Goal: Information Seeking & Learning: Learn about a topic

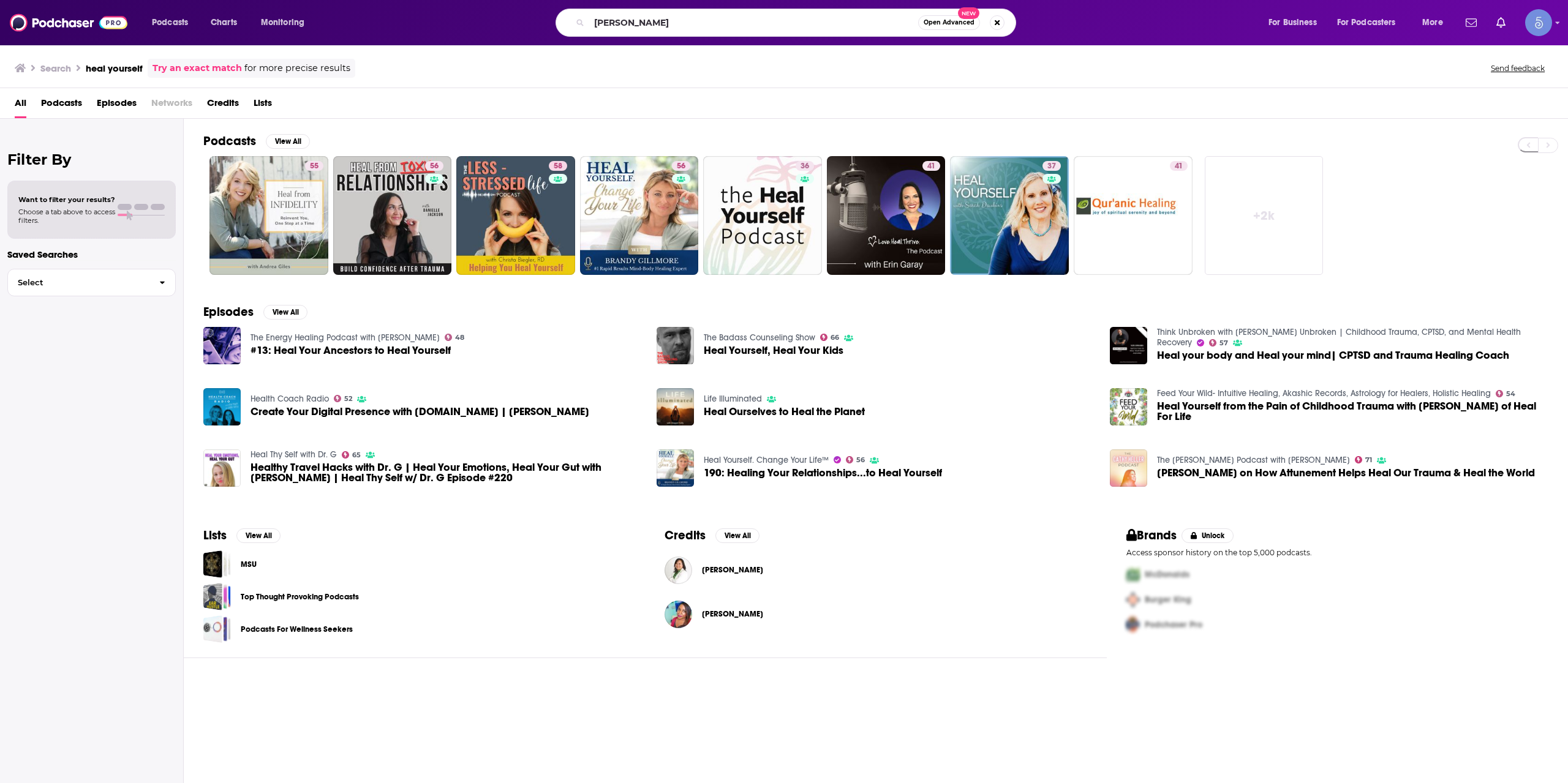
type input "[PERSON_NAME]"
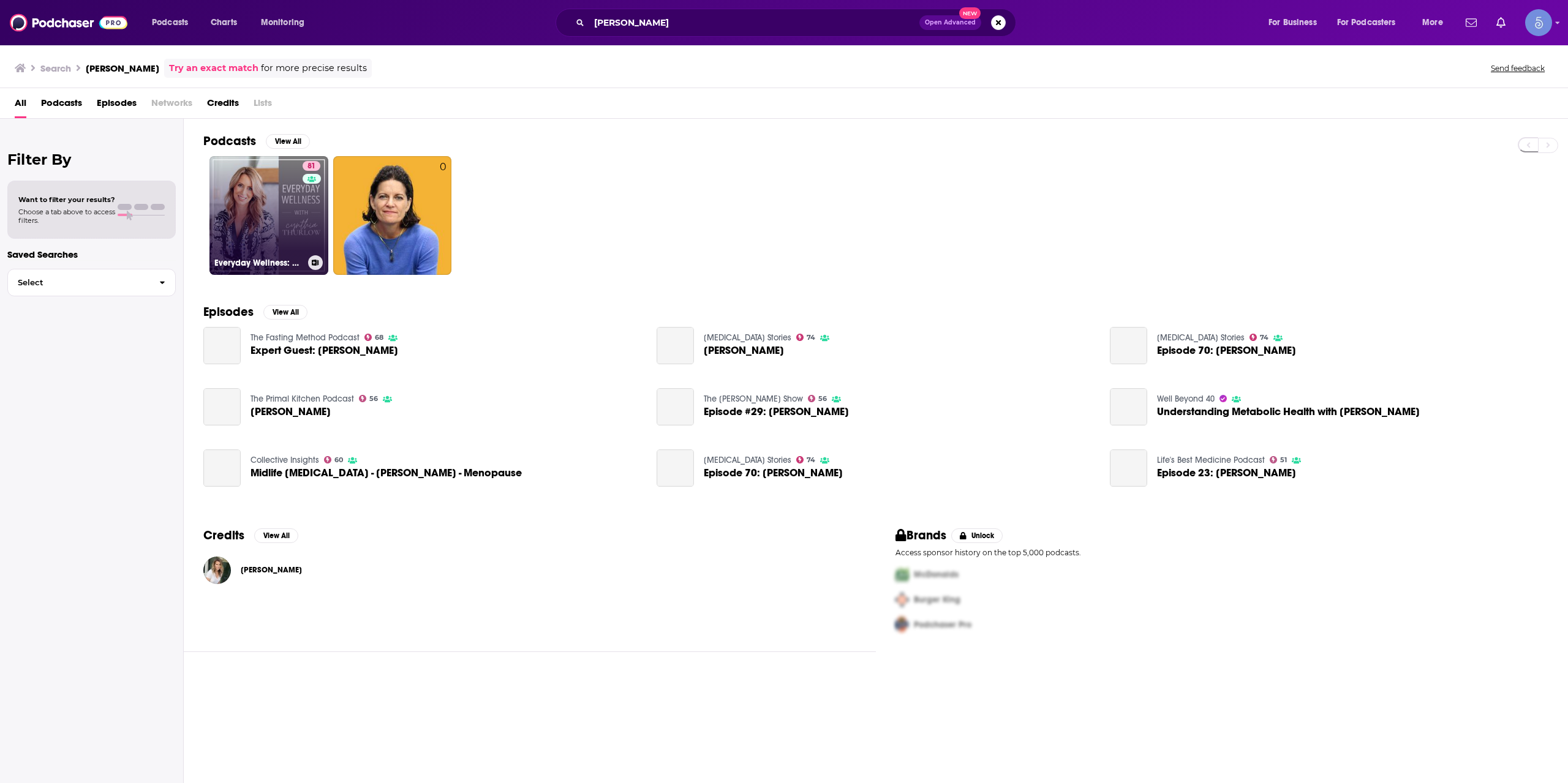
click at [280, 226] on link "81 Everyday Wellness: Midlife Hormones, Health, and Science for Women 35+" at bounding box center [269, 215] width 119 height 119
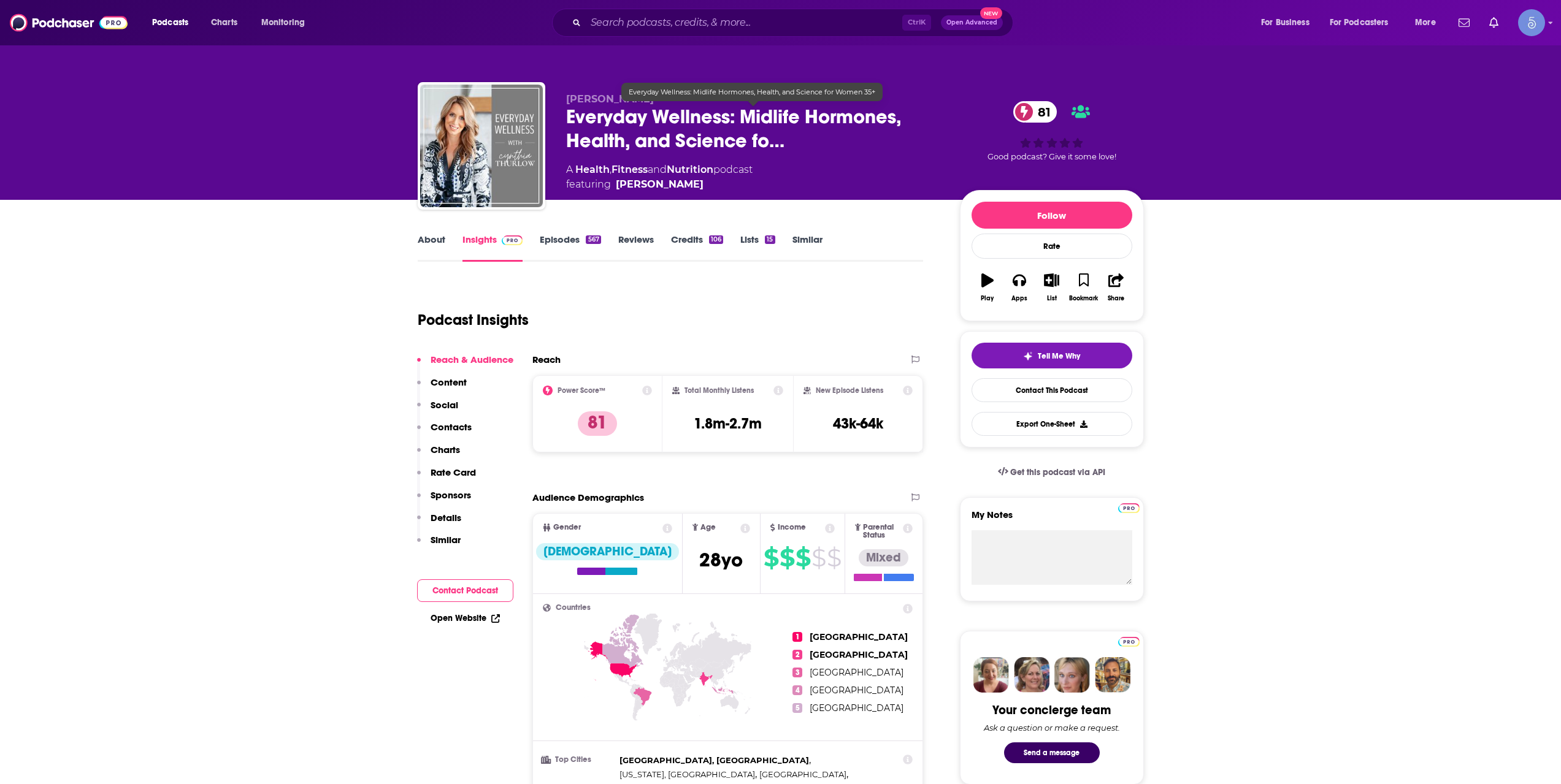
click at [573, 120] on span "Everyday Wellness: Midlife Hormones, Health, and Science fo…" at bounding box center [753, 128] width 374 height 48
drag, startPoint x: 573, startPoint y: 120, endPoint x: 558, endPoint y: 150, distance: 33.5
click at [558, 150] on div "[PERSON_NAME] Everyday Wellness: Midlife Hormones, Health, and Science fo… 81 A…" at bounding box center [780, 148] width 726 height 132
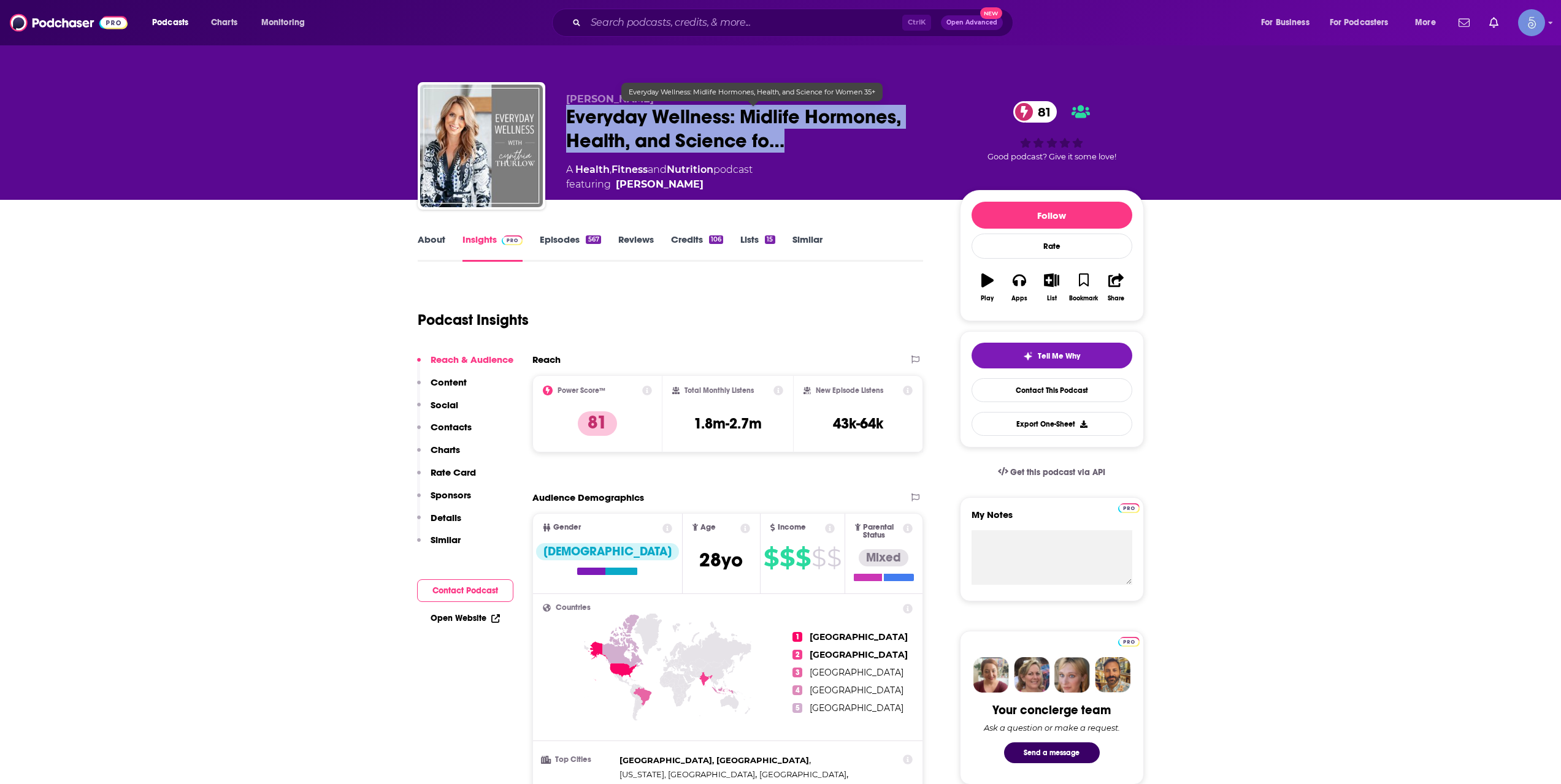
drag, startPoint x: 566, startPoint y: 112, endPoint x: 502, endPoint y: 234, distance: 137.8
click at [787, 154] on div "[PERSON_NAME] Everyday Wellness: Midlife Hormones, Health, and Science fo… 81 A…" at bounding box center [753, 142] width 374 height 99
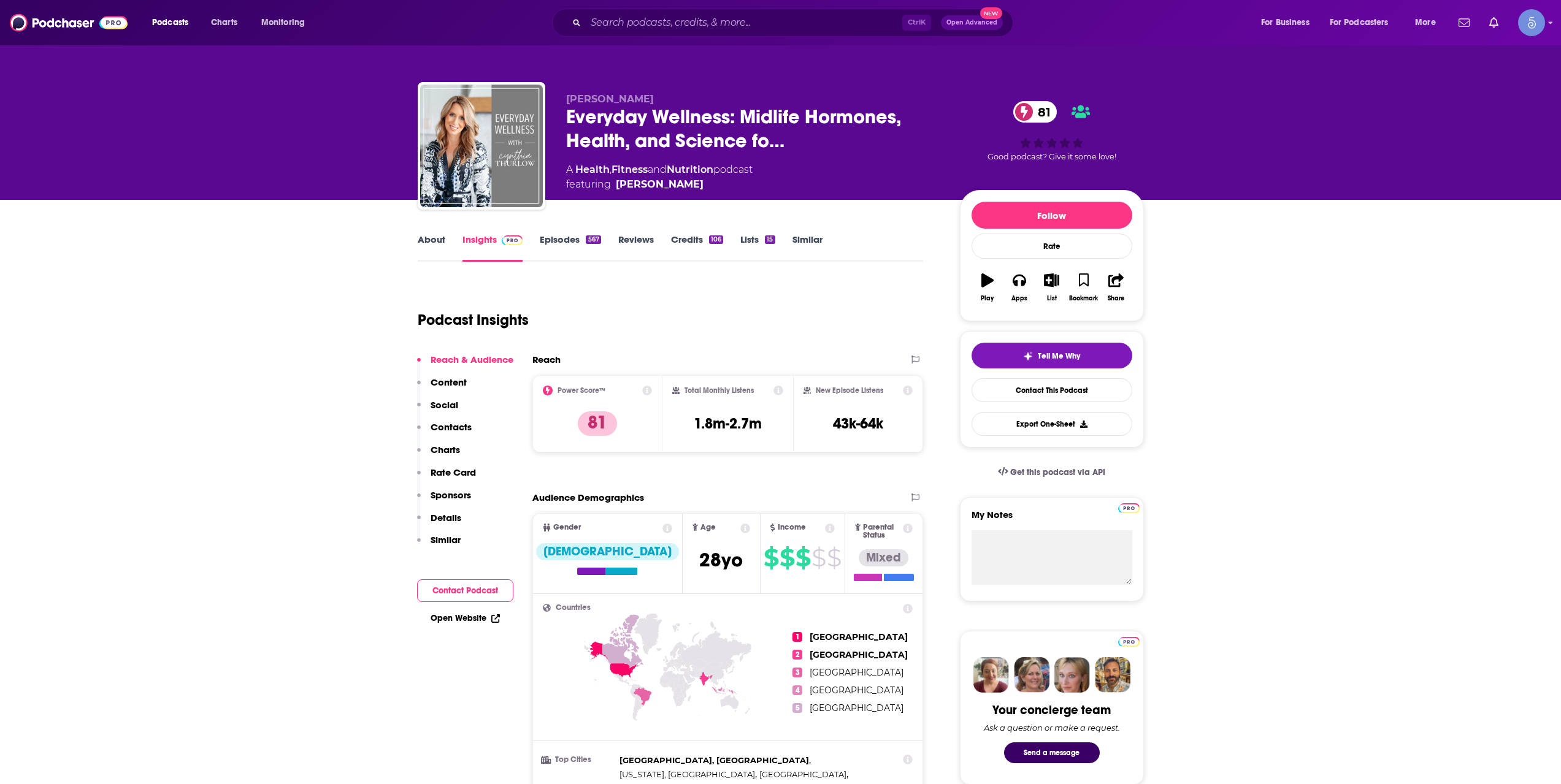
click at [438, 233] on div "About Insights Episodes 567 Reviews Credits 106 Lists 15 Similar" at bounding box center [671, 246] width 506 height 30
click at [438, 237] on link "About" at bounding box center [431, 248] width 28 height 28
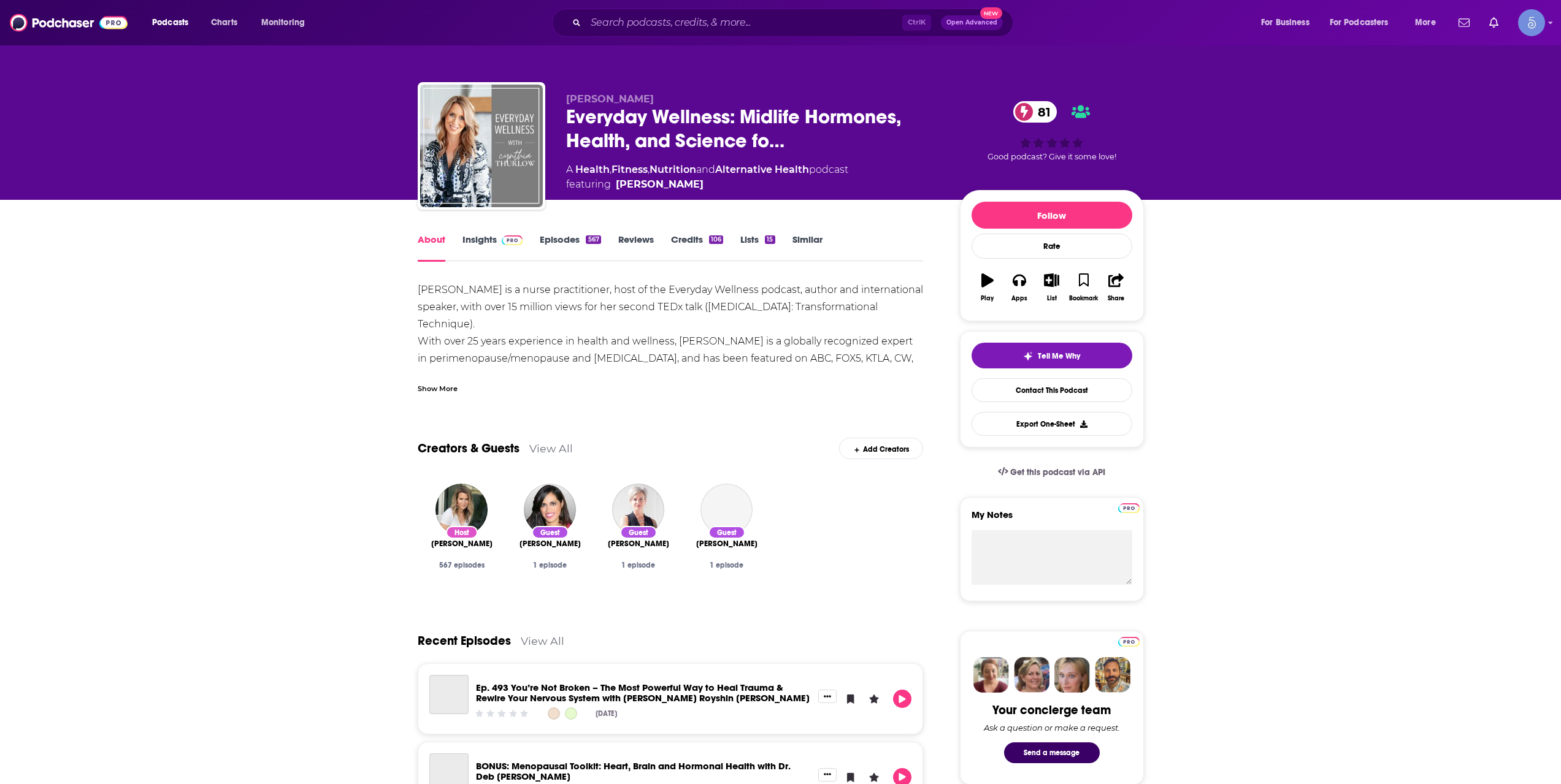
click at [445, 382] on div "Show More" at bounding box center [438, 388] width 40 height 12
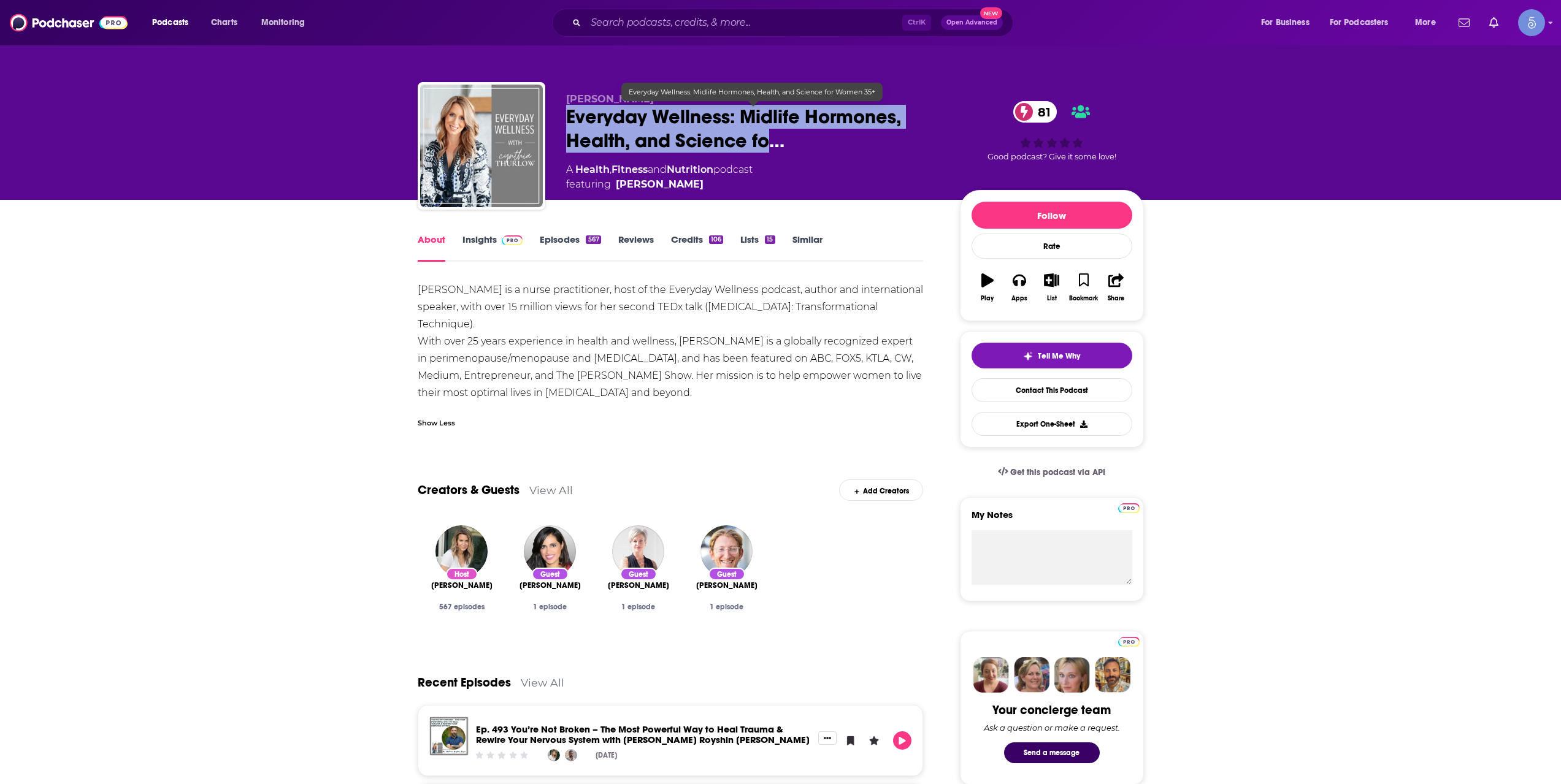
drag, startPoint x: 569, startPoint y: 114, endPoint x: 765, endPoint y: 144, distance: 198.3
click at [765, 144] on span "Everyday Wellness: Midlife Hormones, Health, and Science fo…" at bounding box center [753, 128] width 374 height 48
copy h1 "Everyday Wellness: Midlife Hormones, Health, and Science fo"
click at [475, 255] on link "Insights" at bounding box center [493, 248] width 61 height 28
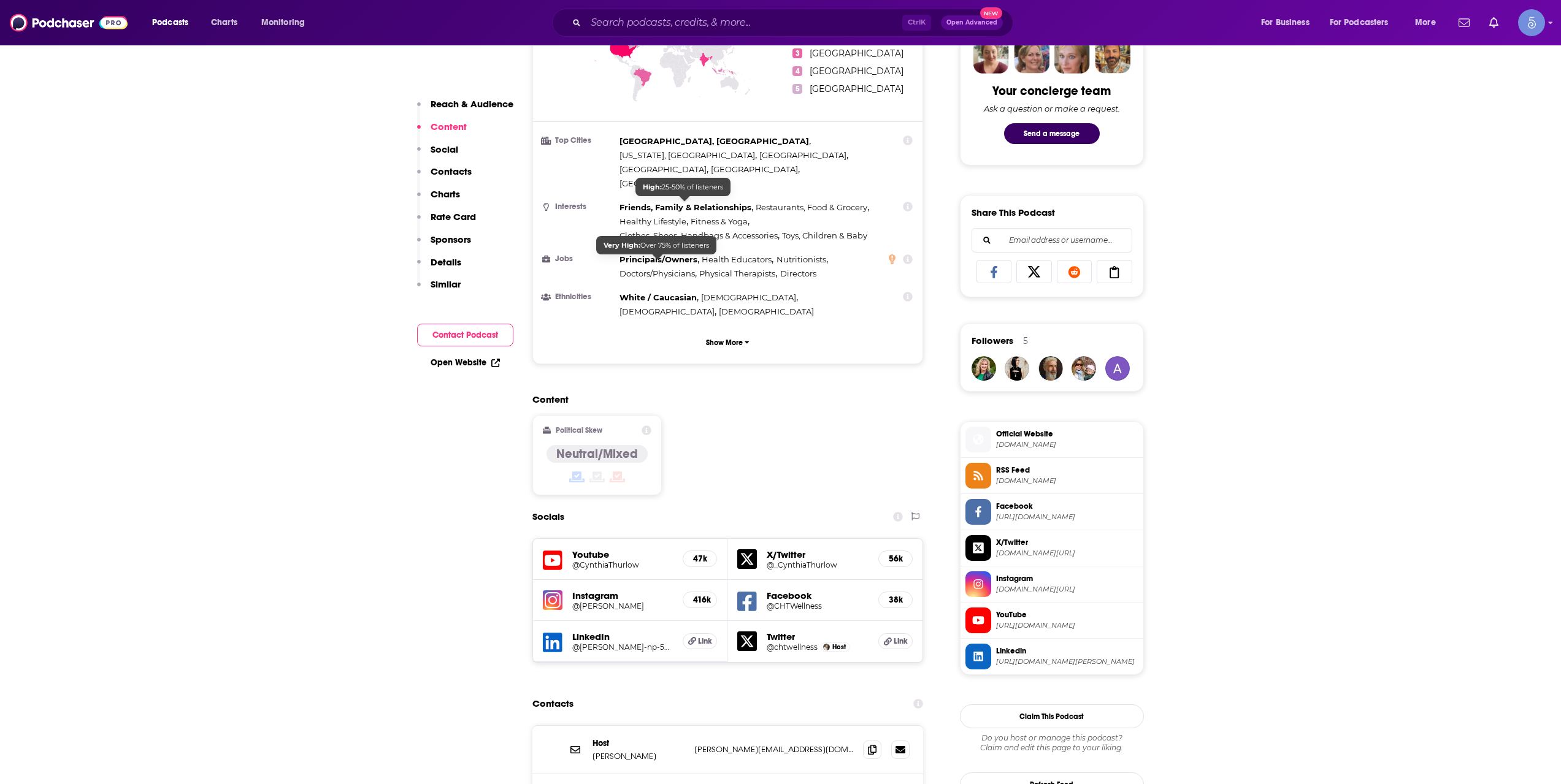
scroll to position [818, 0]
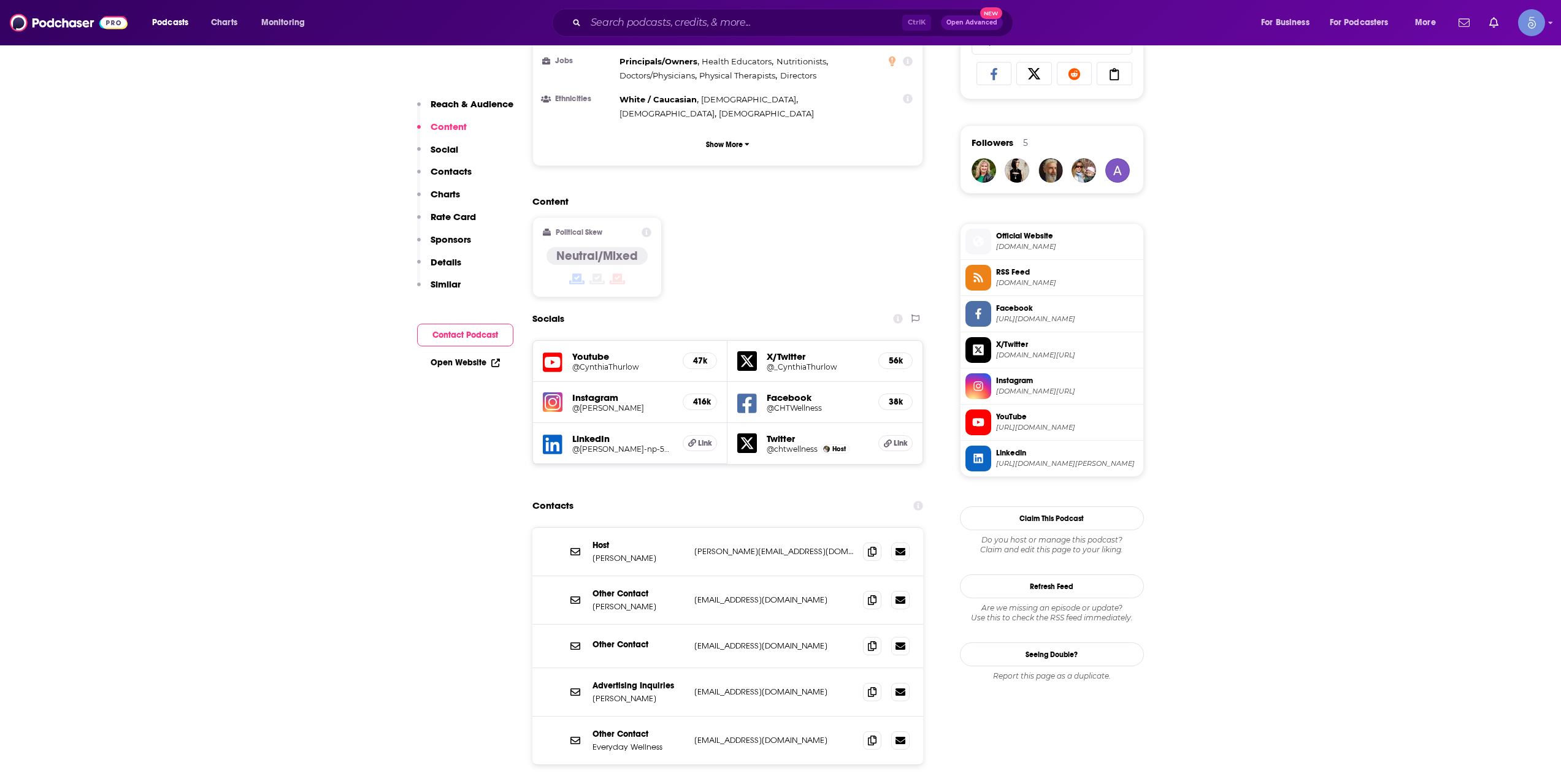
drag, startPoint x: 614, startPoint y: 313, endPoint x: 606, endPoint y: 313, distance: 8.0
drag, startPoint x: 606, startPoint y: 313, endPoint x: 582, endPoint y: 320, distance: 25.0
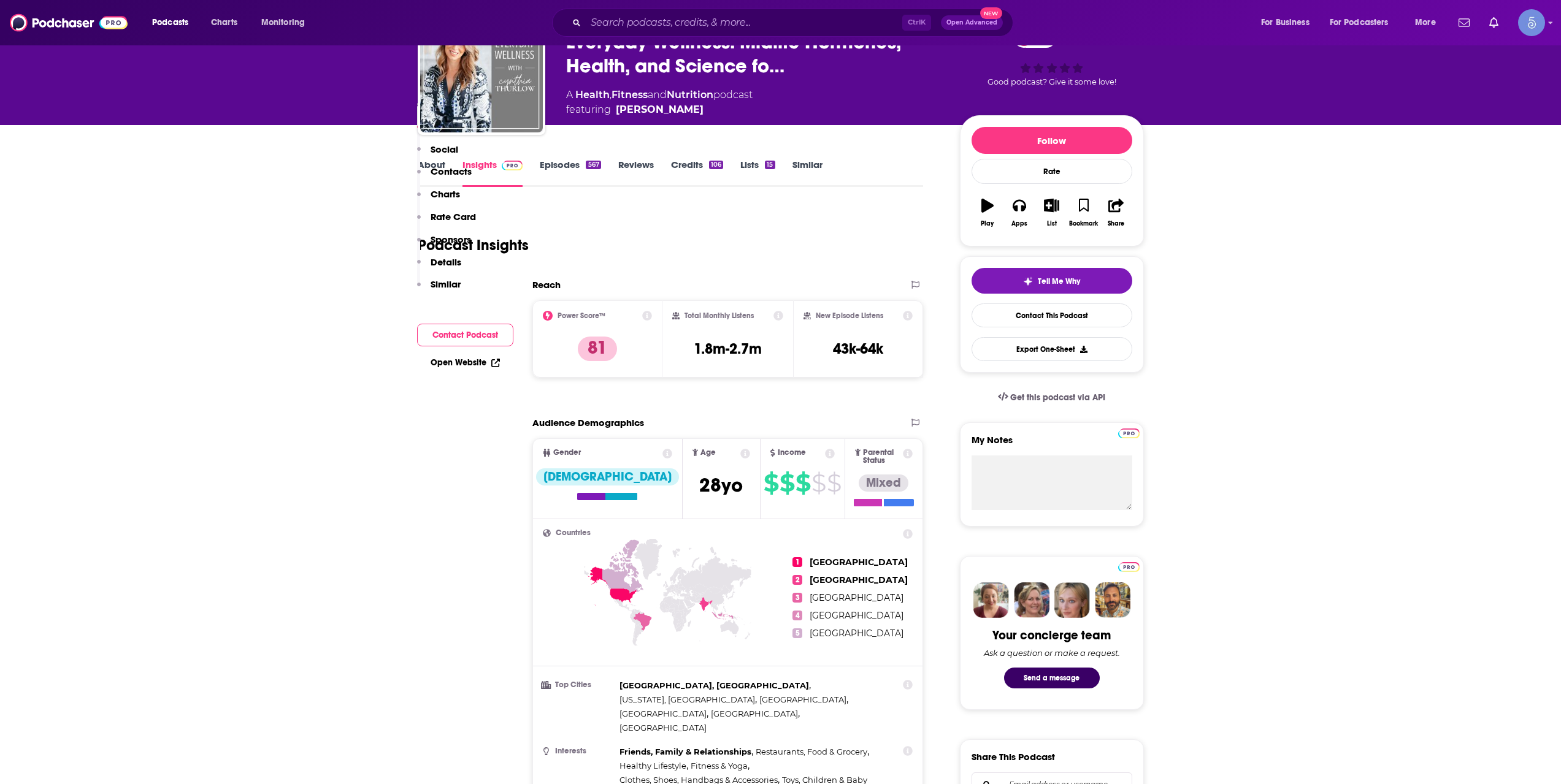
scroll to position [0, 0]
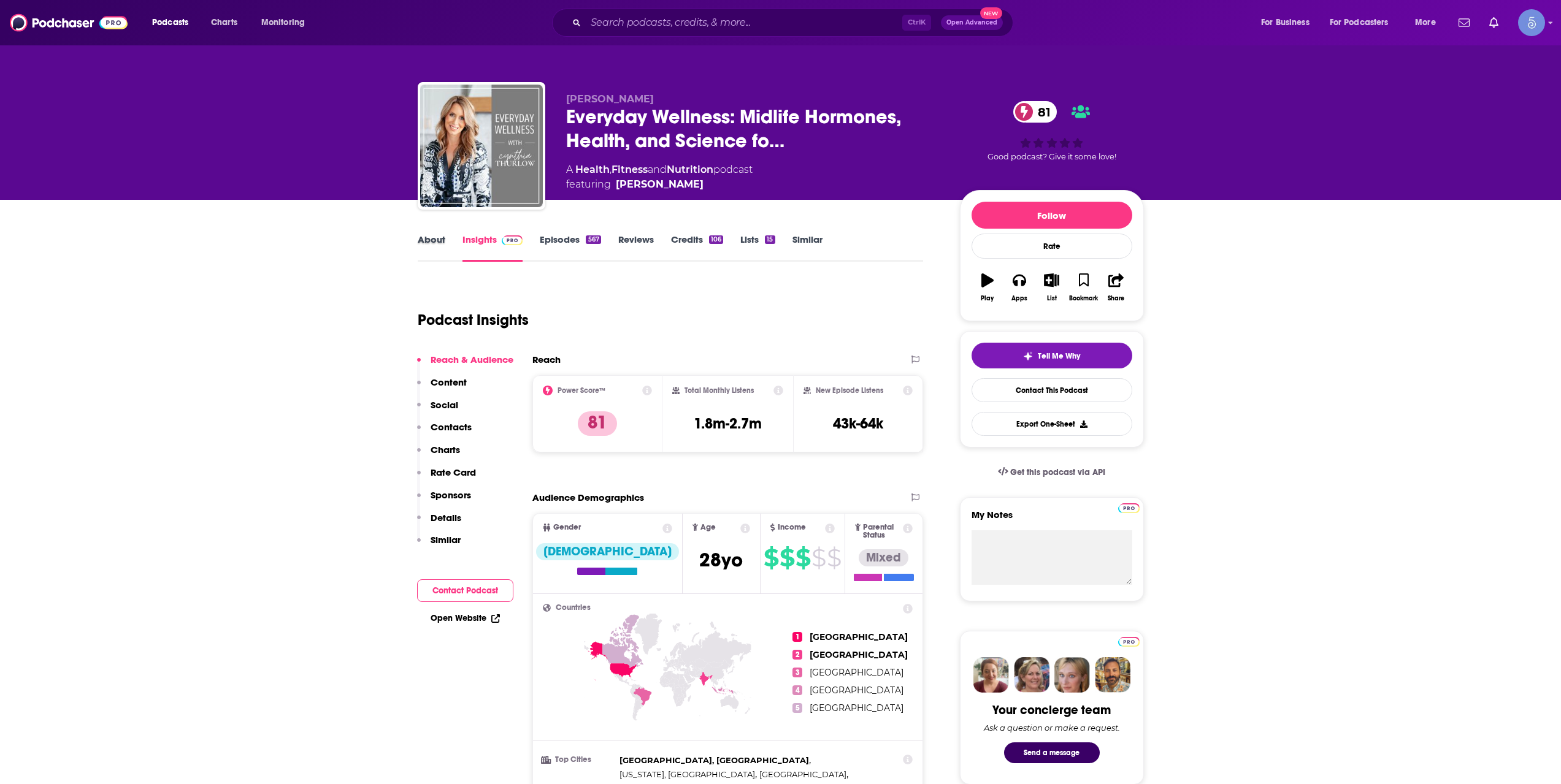
click at [445, 242] on div "About" at bounding box center [440, 248] width 45 height 28
click at [443, 243] on link "About" at bounding box center [431, 248] width 28 height 28
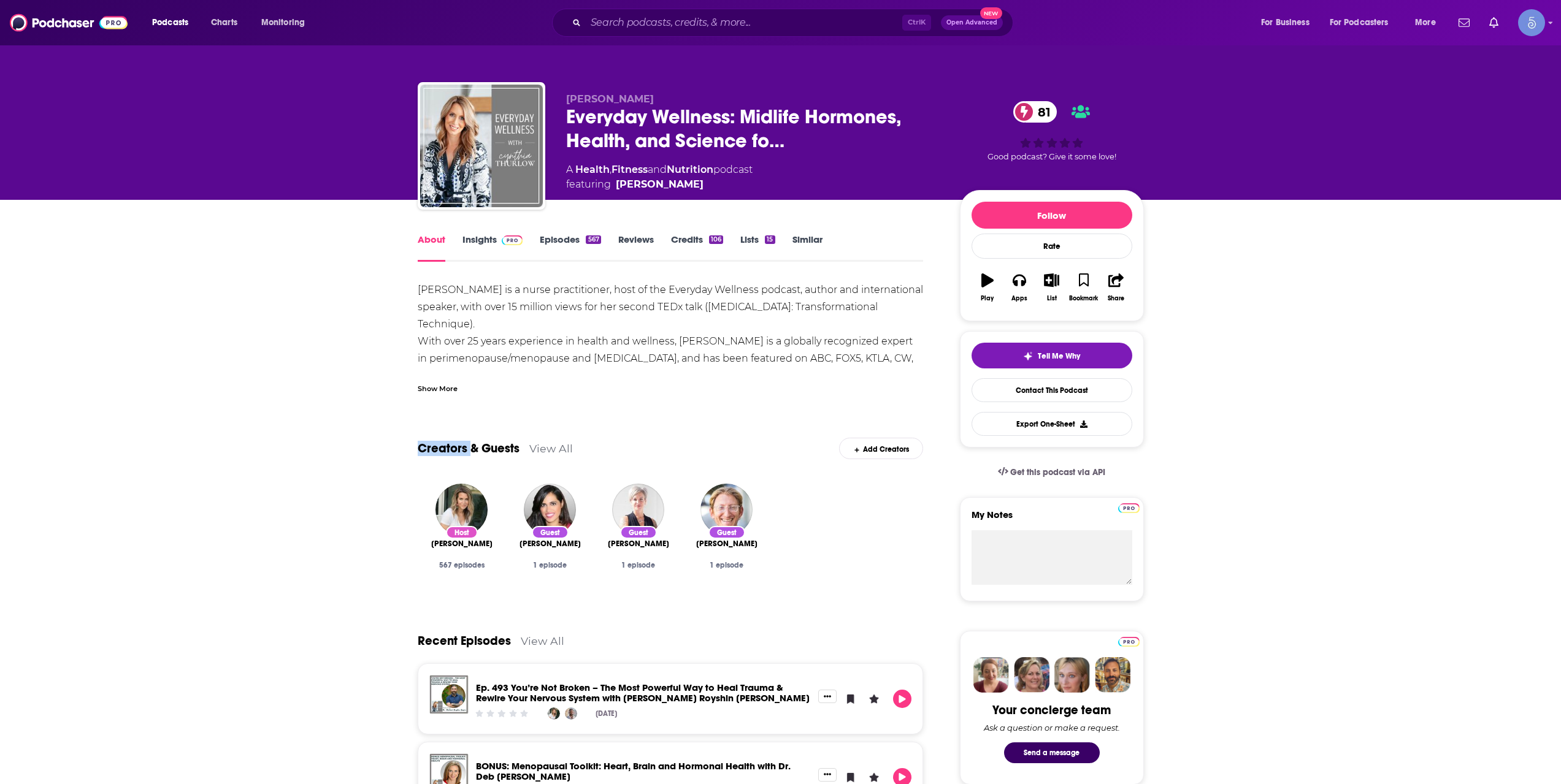
click at [449, 391] on div "Show More" at bounding box center [438, 388] width 40 height 12
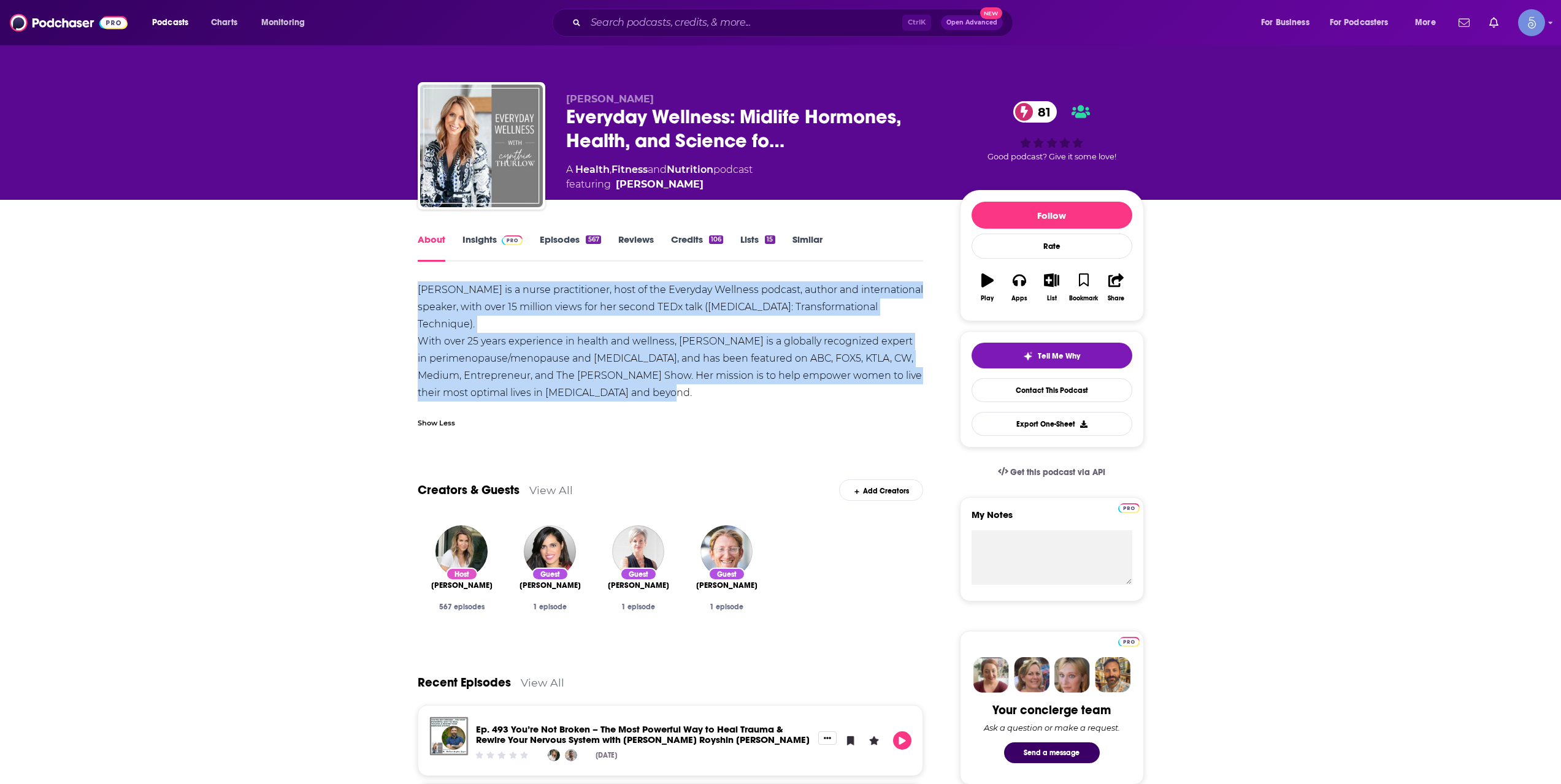
drag, startPoint x: 673, startPoint y: 393, endPoint x: 420, endPoint y: 287, distance: 274.3
click at [420, 287] on div "[PERSON_NAME] is a nurse practitioner, host of the Everyday Wellness podcast, a…" at bounding box center [671, 341] width 506 height 120
copy div "[PERSON_NAME] is a nurse practitioner, host of the Everyday Wellness podcast, a…"
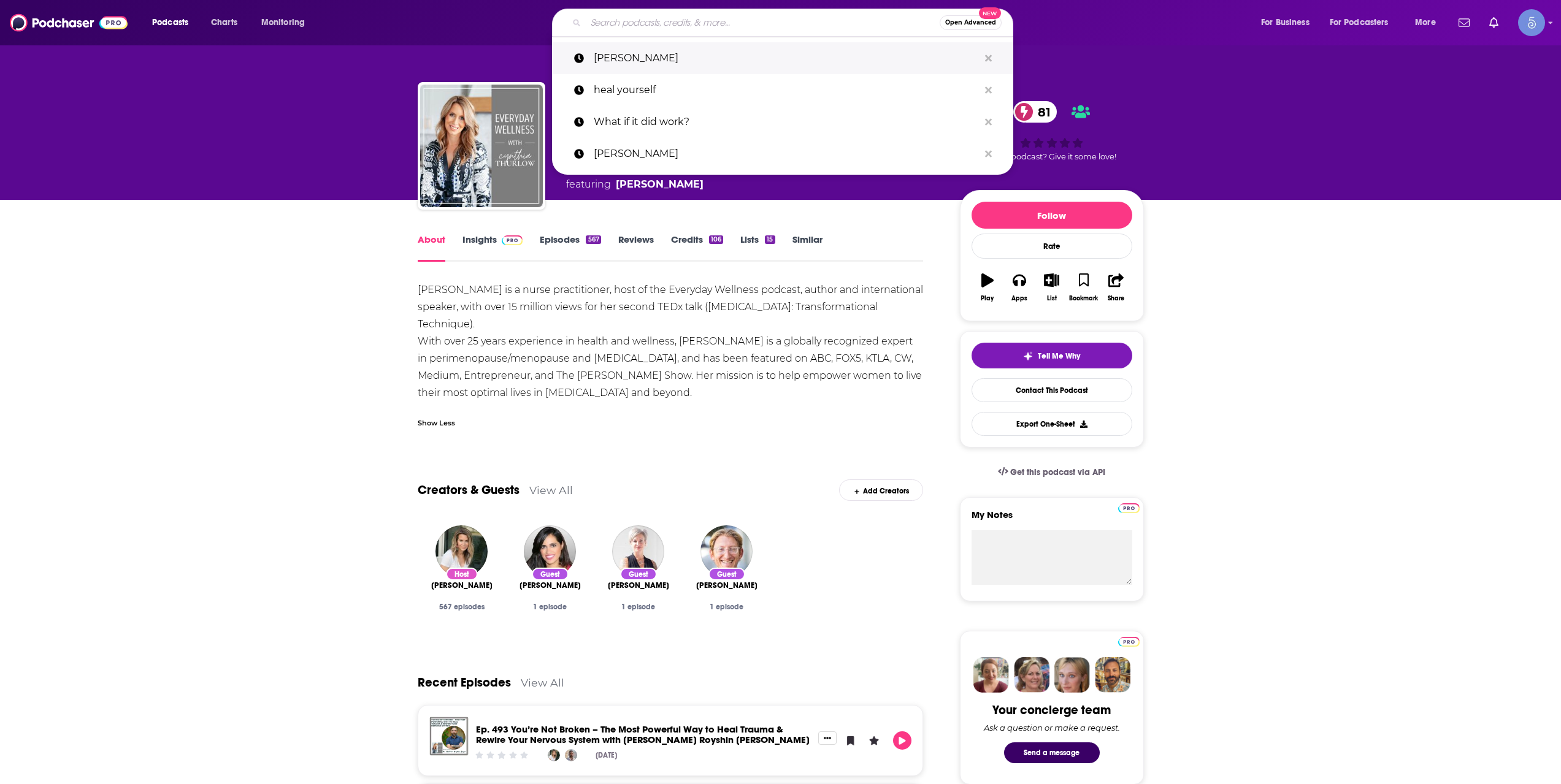
drag, startPoint x: 842, startPoint y: 23, endPoint x: 851, endPoint y: 43, distance: 21.9
click at [842, 23] on input "Search podcasts, credits, & more..." at bounding box center [762, 23] width 354 height 19
paste input "Spirit & Soul Healing Podcast"
type input "Spirit & Soul Healing Podcast"
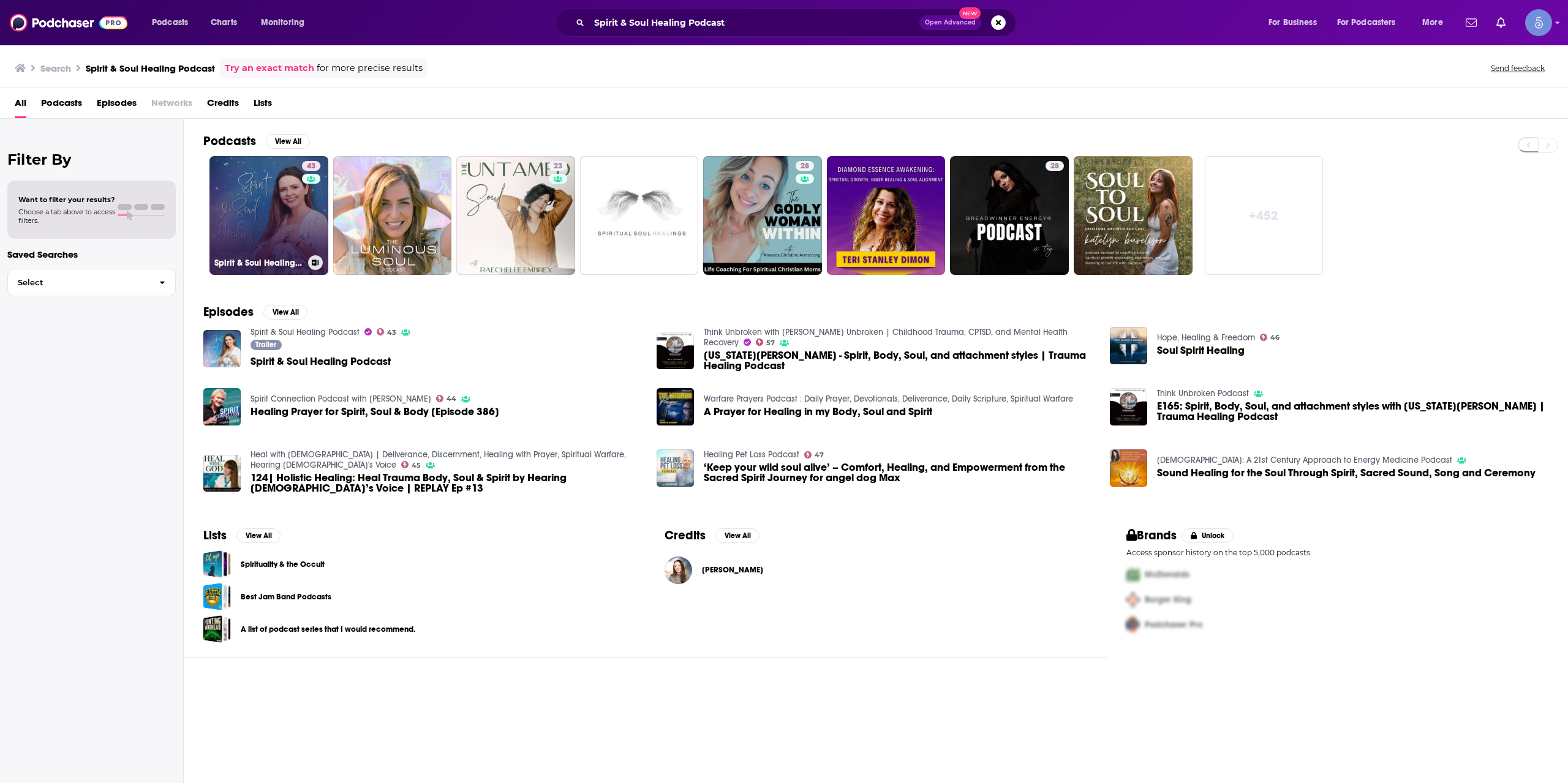
click at [280, 217] on link "43 Spirit & Soul Healing Podcast" at bounding box center [269, 215] width 119 height 119
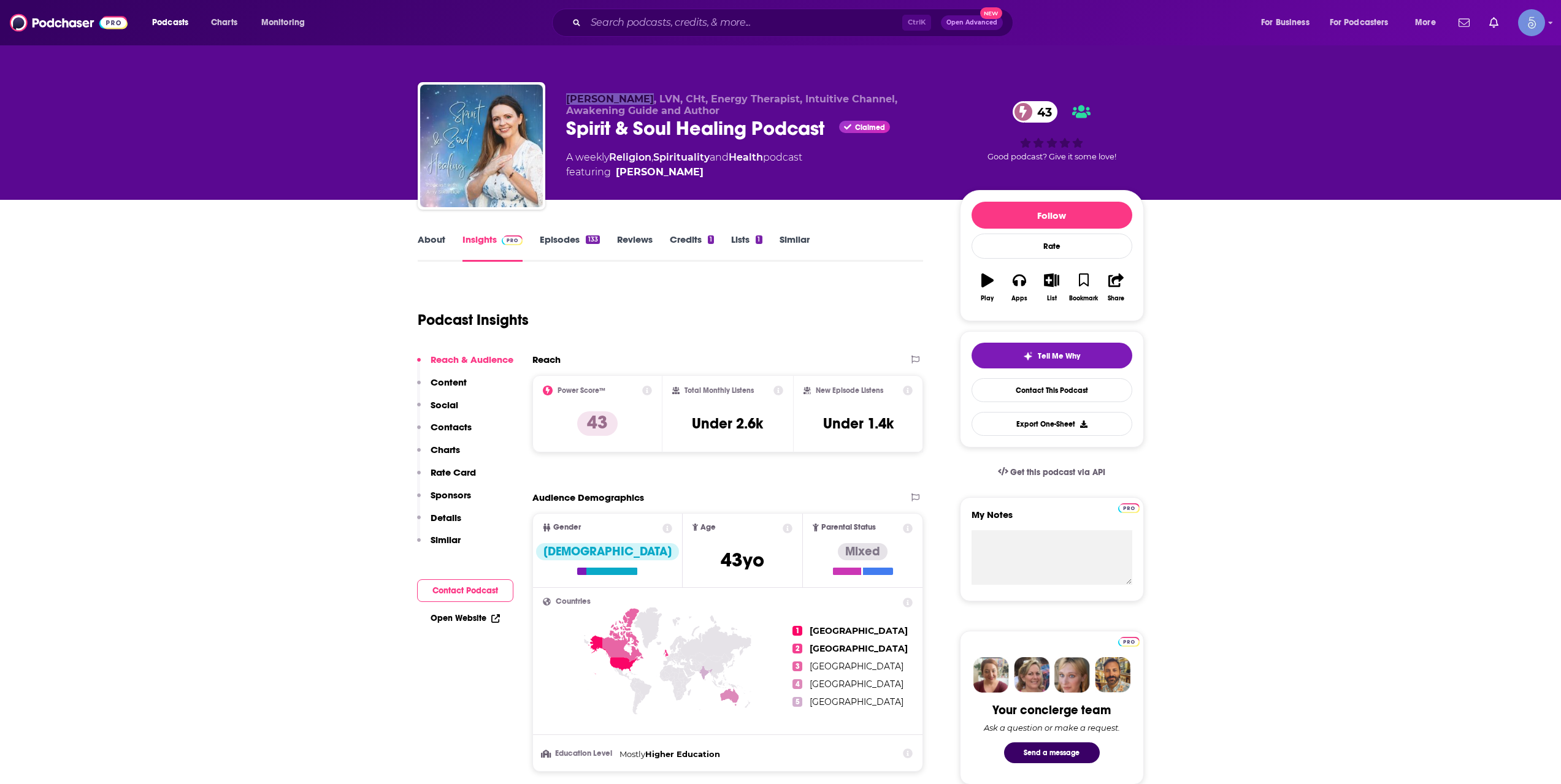
drag, startPoint x: 566, startPoint y: 101, endPoint x: 636, endPoint y: 95, distance: 70.3
click at [636, 95] on span "[PERSON_NAME], LVN, CHt, Energy Therapist, Intuitive Channel, Awakening Guide a…" at bounding box center [731, 105] width 331 height 23
copy span "[PERSON_NAME]"
drag, startPoint x: 586, startPoint y: 129, endPoint x: 835, endPoint y: 129, distance: 249.0
click at [835, 129] on div "[PERSON_NAME], LVN, CHt, Energy Therapist, Intuitive Channel, Awakening Guide a…" at bounding box center [780, 148] width 726 height 132
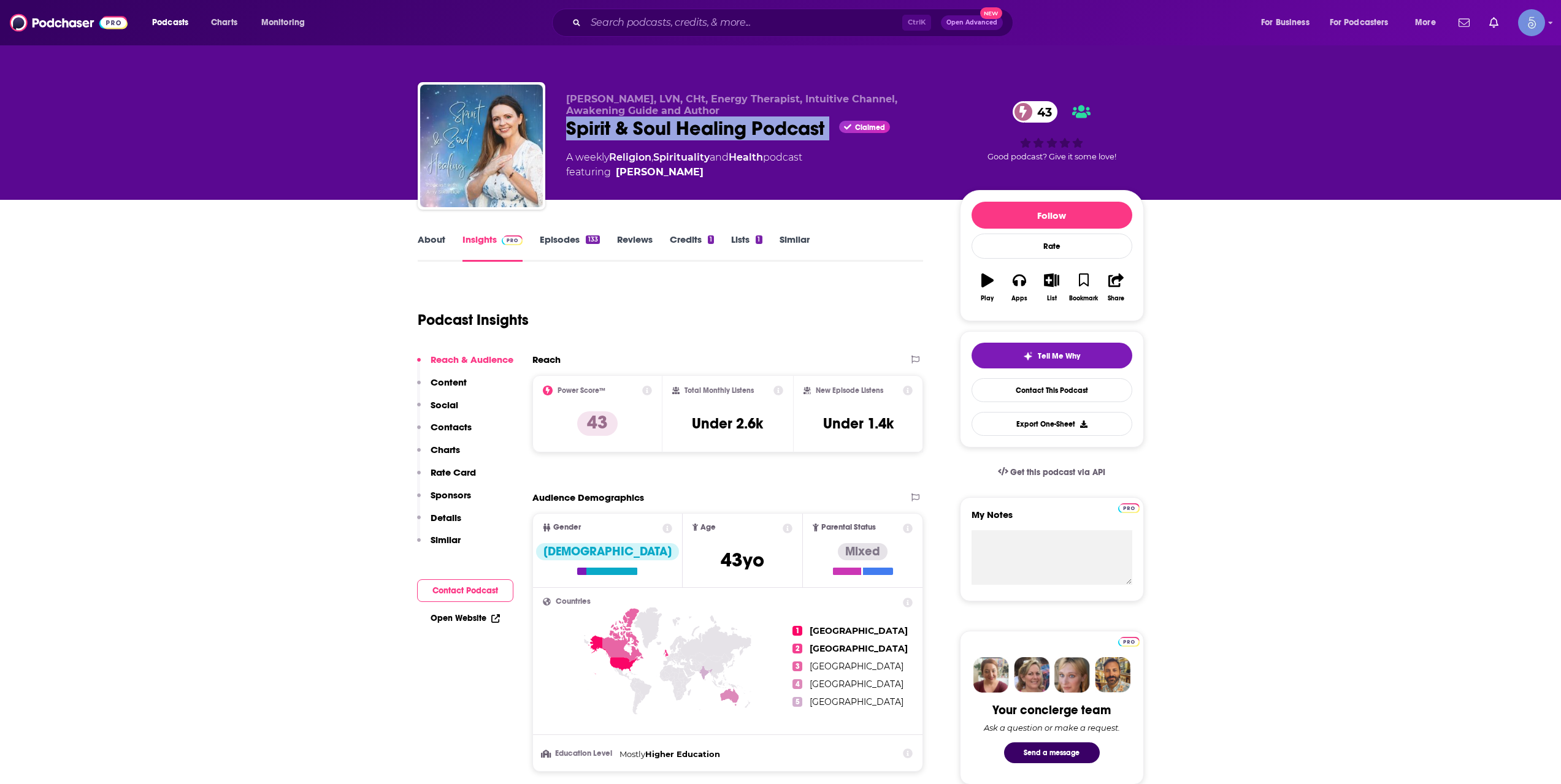
copy div "Spirit & Soul Healing Podcast"
click at [741, 31] on input "Search podcasts, credits, & more..." at bounding box center [744, 23] width 316 height 19
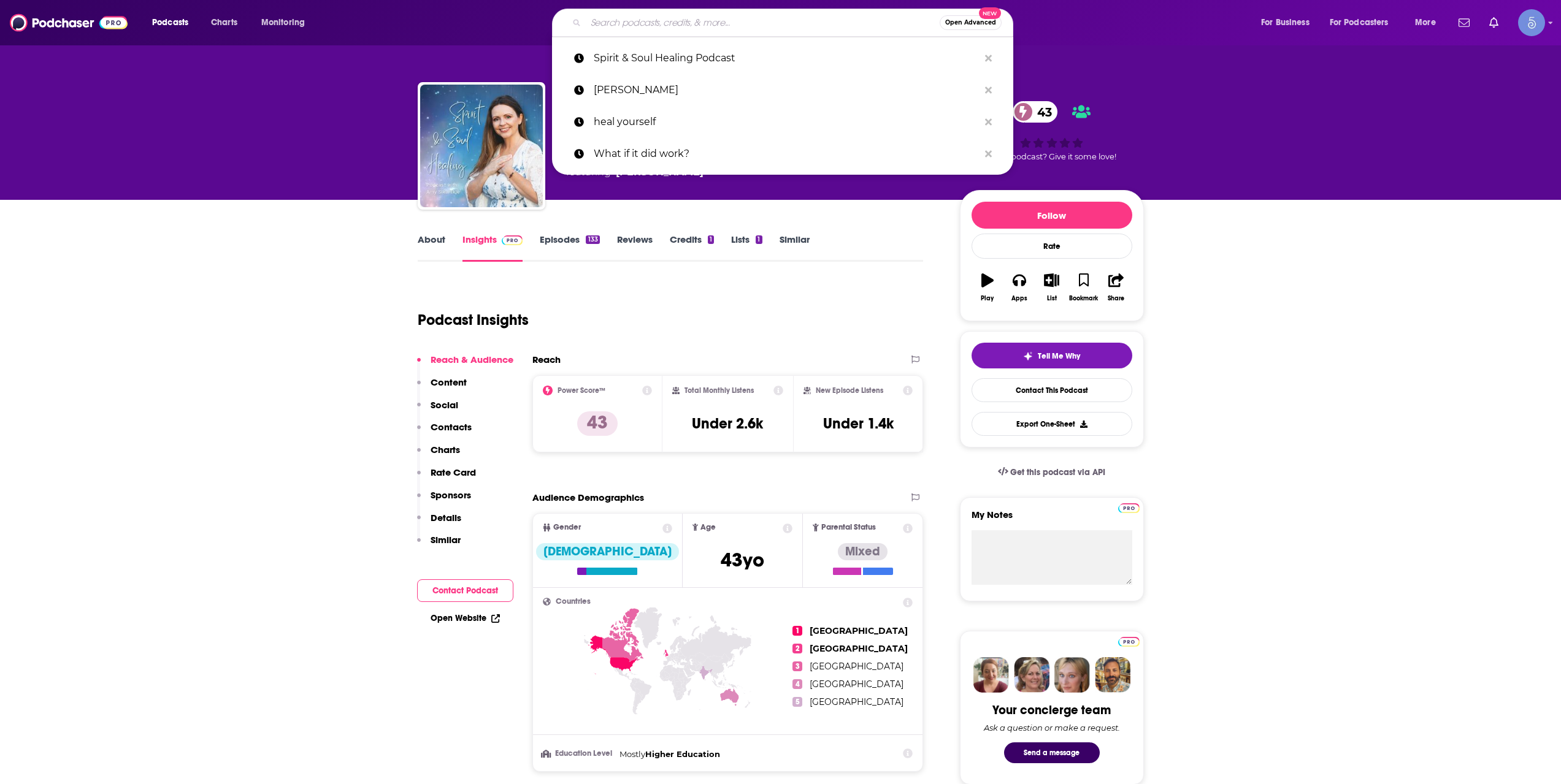
paste input "High Performance Health"
type input "High Performance Health"
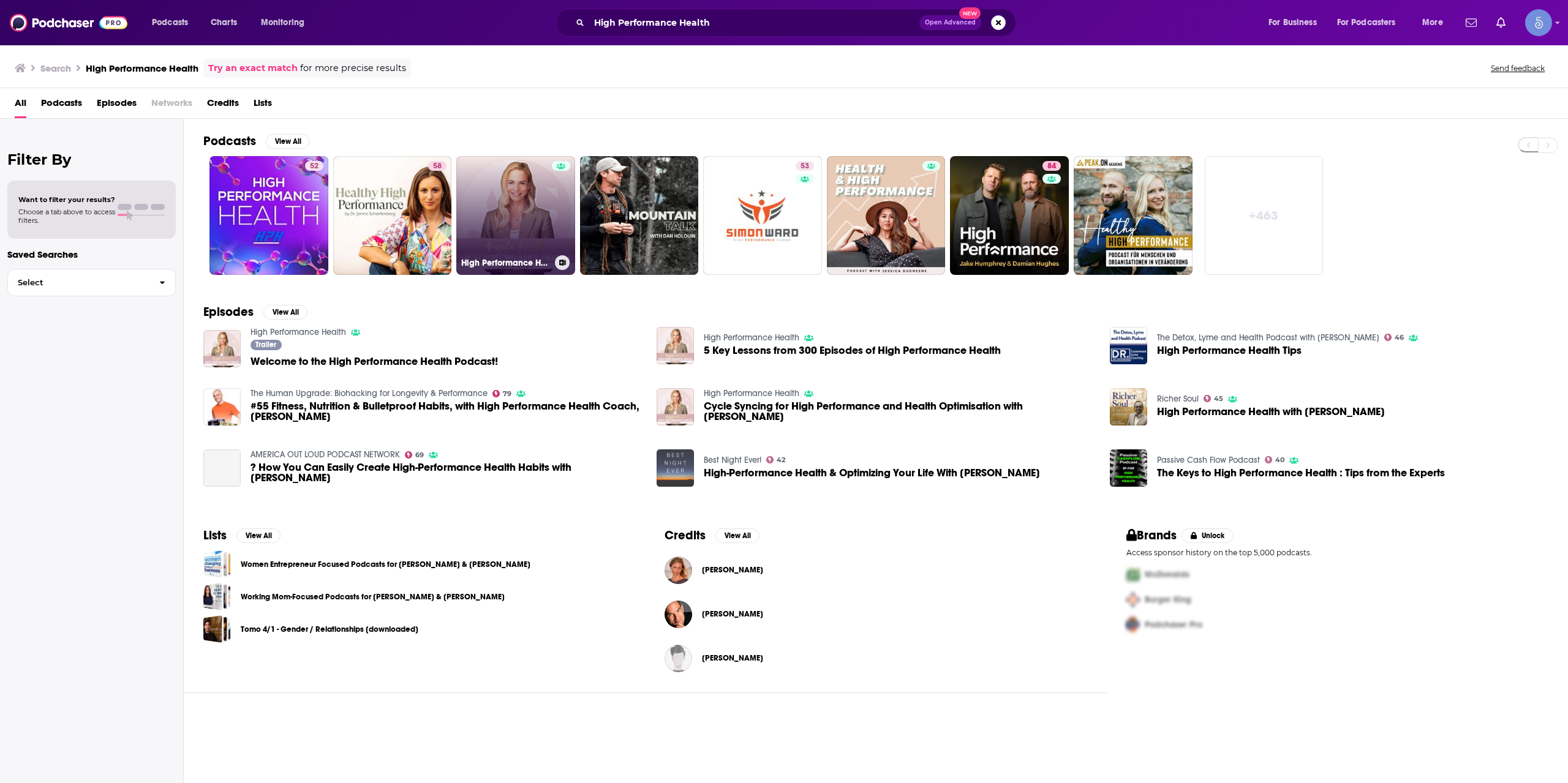
click at [470, 199] on link "High Performance Health" at bounding box center [516, 215] width 119 height 119
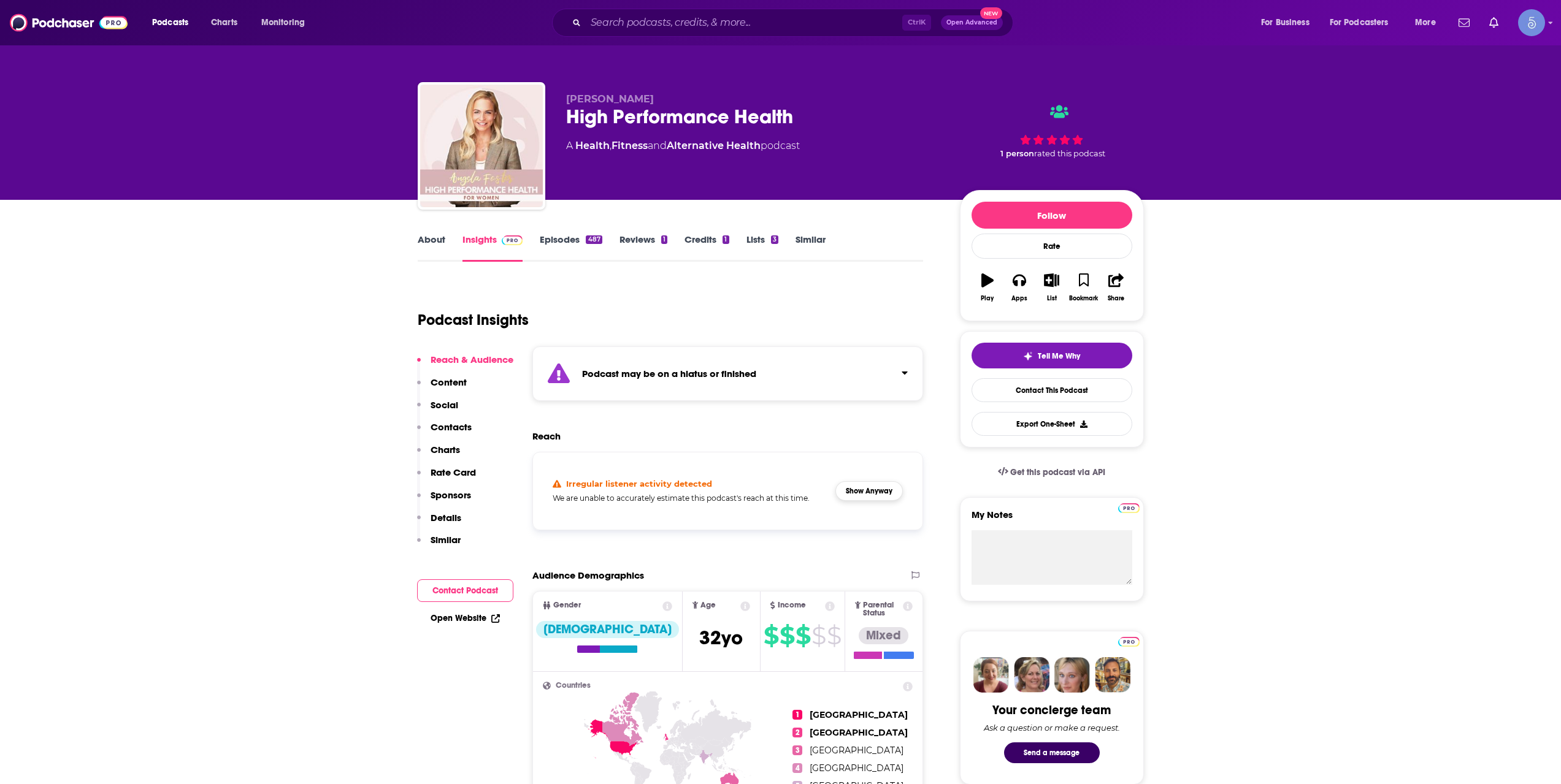
drag, startPoint x: 866, startPoint y: 506, endPoint x: 866, endPoint y: 494, distance: 12.0
click at [866, 505] on div "Irregular listener activity detected We are unable to accurately estimate this …" at bounding box center [728, 490] width 371 height 57
click at [866, 494] on button "Show Anyway" at bounding box center [869, 491] width 68 height 19
click at [756, 20] on input "Search podcasts, credits, & more..." at bounding box center [744, 23] width 316 height 19
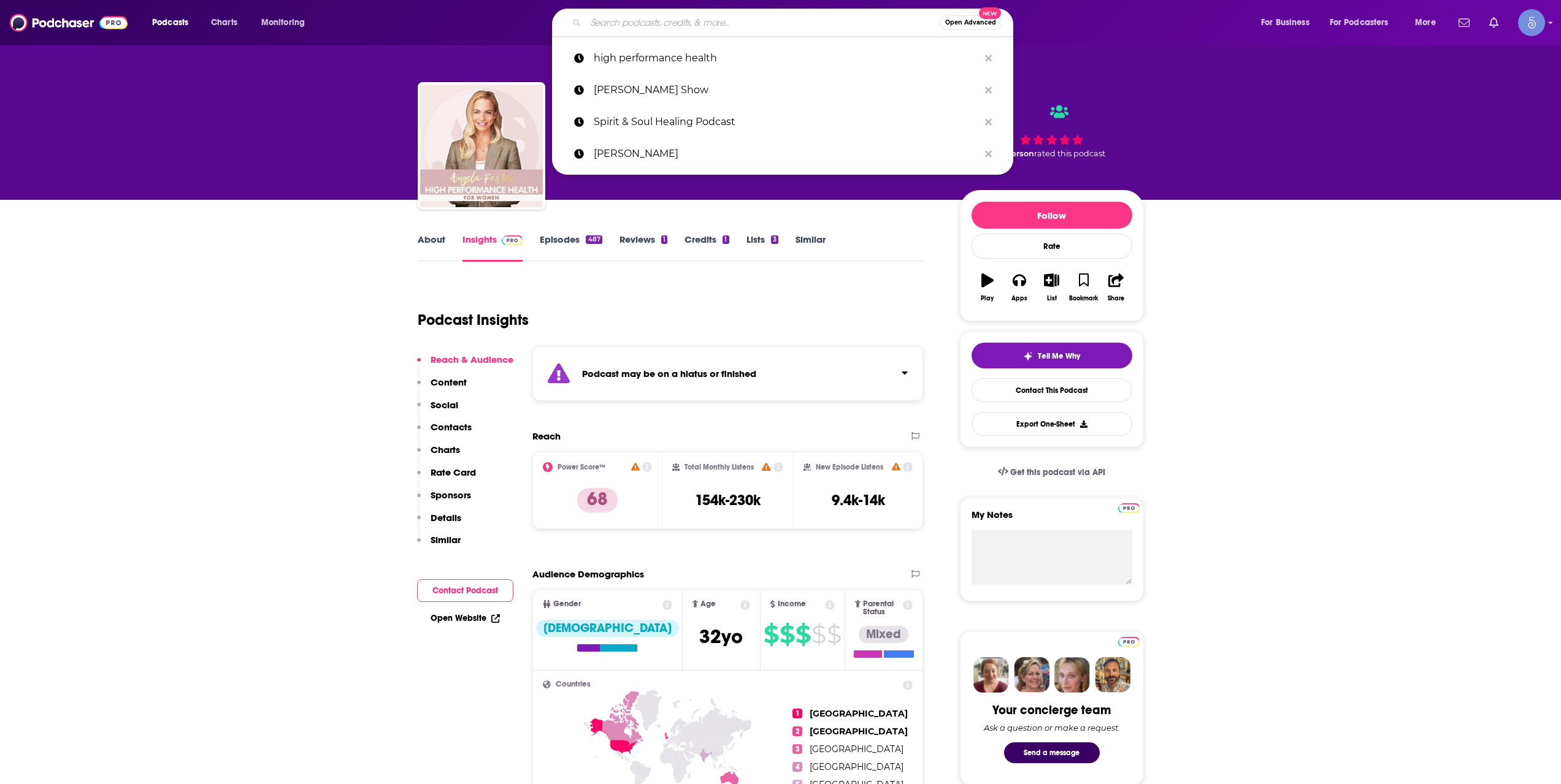
paste input "The Spiritual Forum"
type input "The Spiritual Forum"
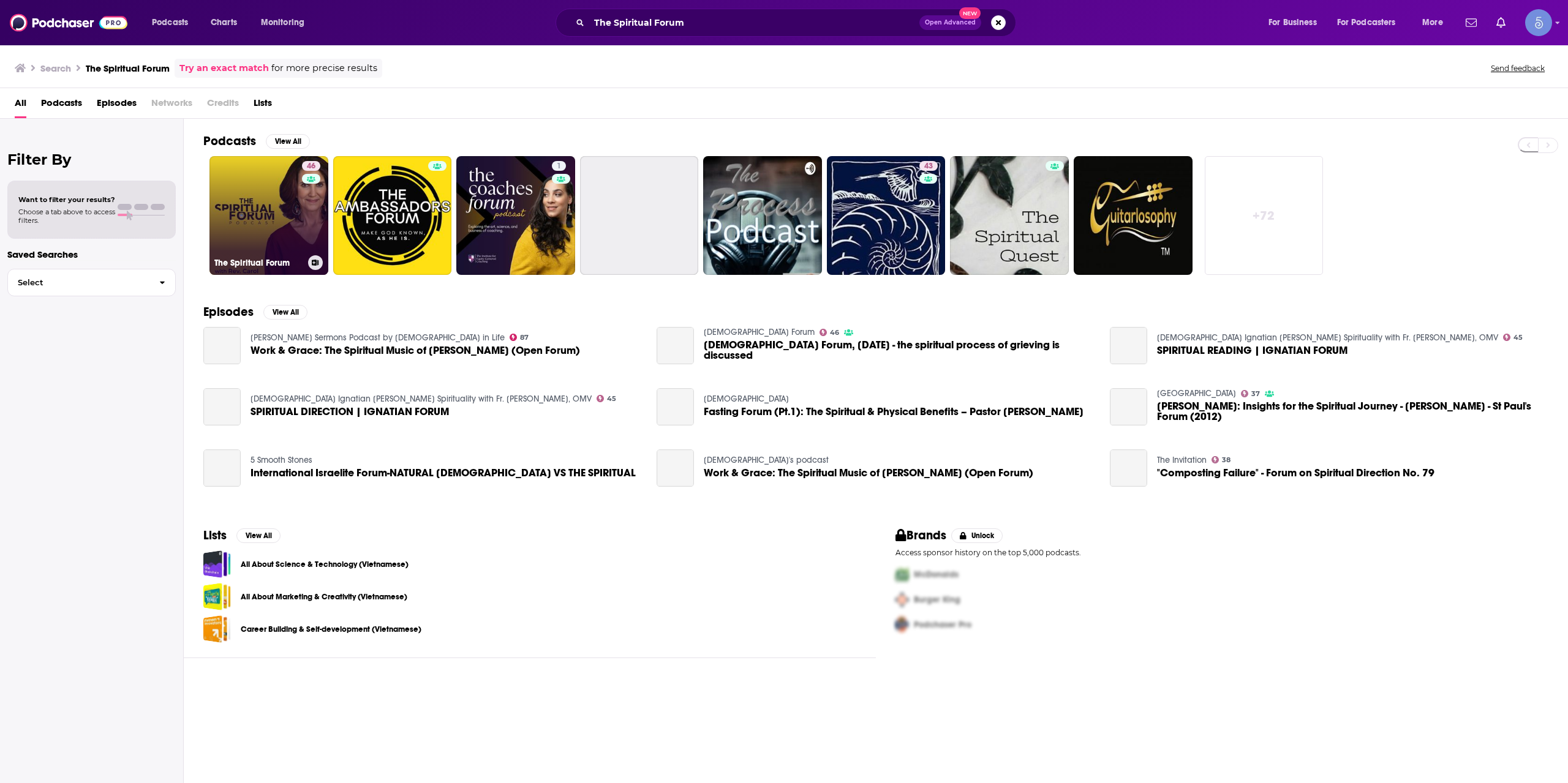
click at [297, 226] on link "46 The Spiritual Forum" at bounding box center [269, 215] width 119 height 119
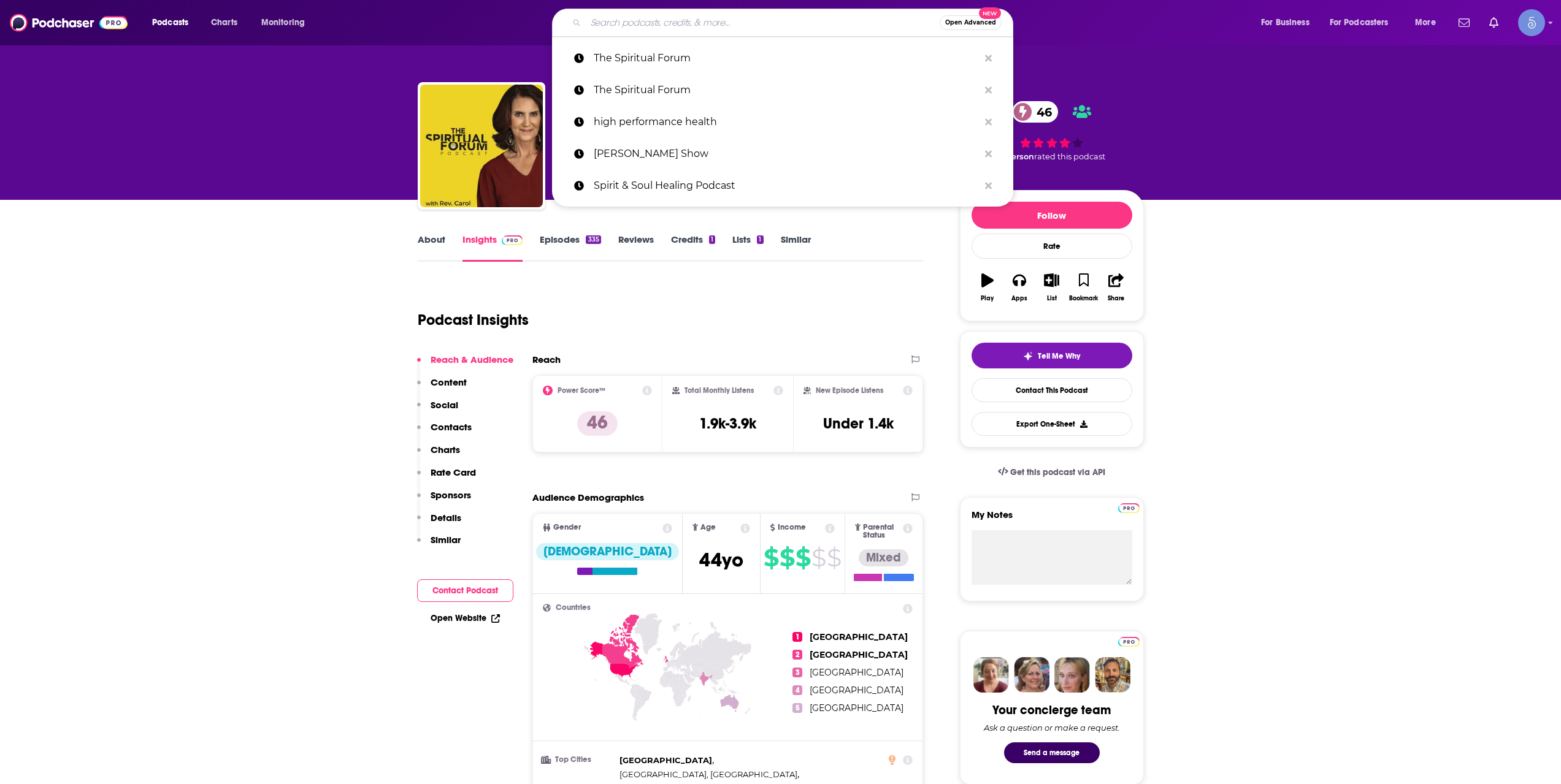
click at [841, 17] on input "Search podcasts, credits, & more..." at bounding box center [762, 23] width 354 height 19
paste input "Become New with [PERSON_NAME]"
type input "Become New with [PERSON_NAME]"
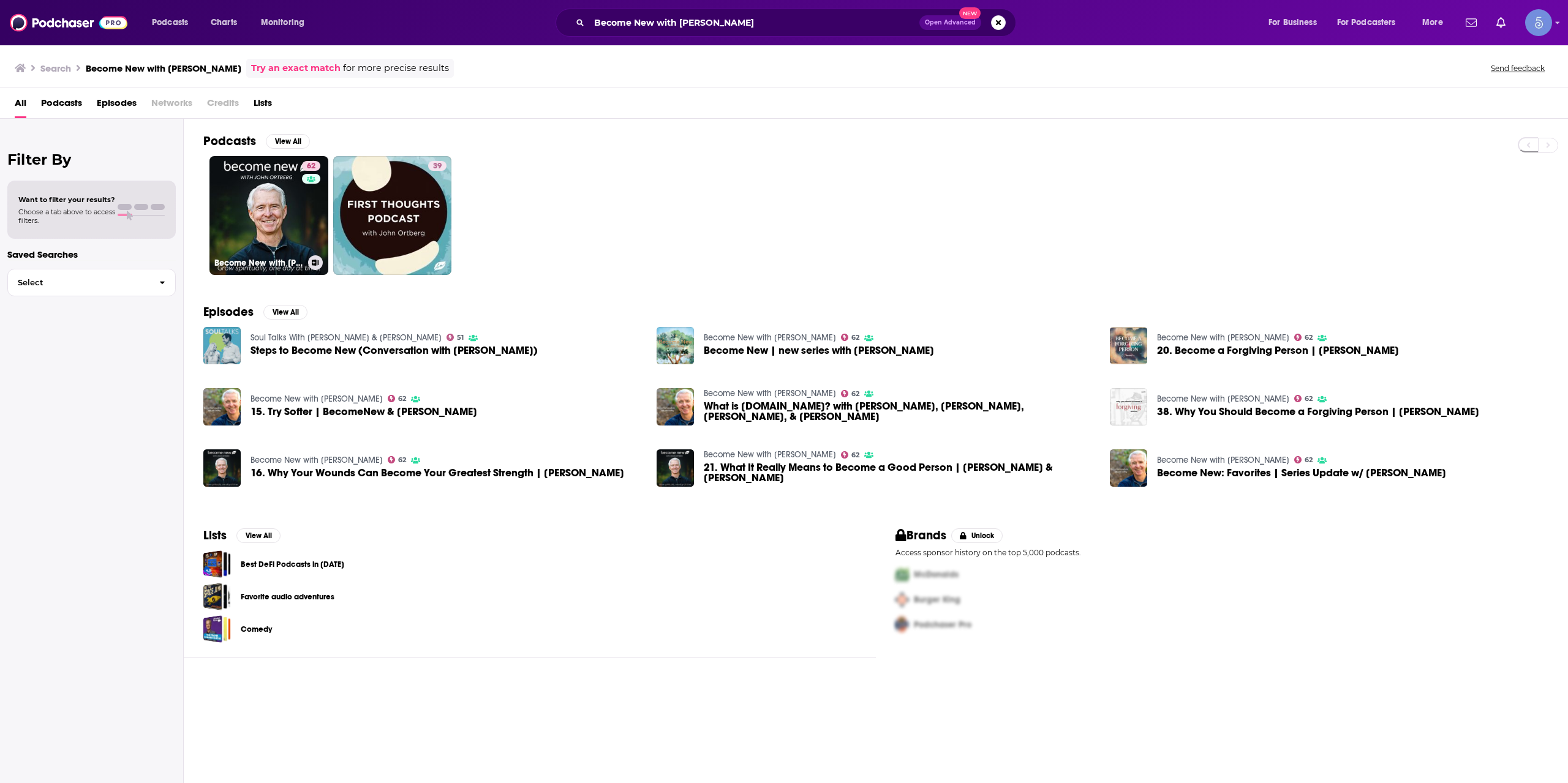
click at [278, 216] on link "62 Become New with [PERSON_NAME]" at bounding box center [269, 215] width 119 height 119
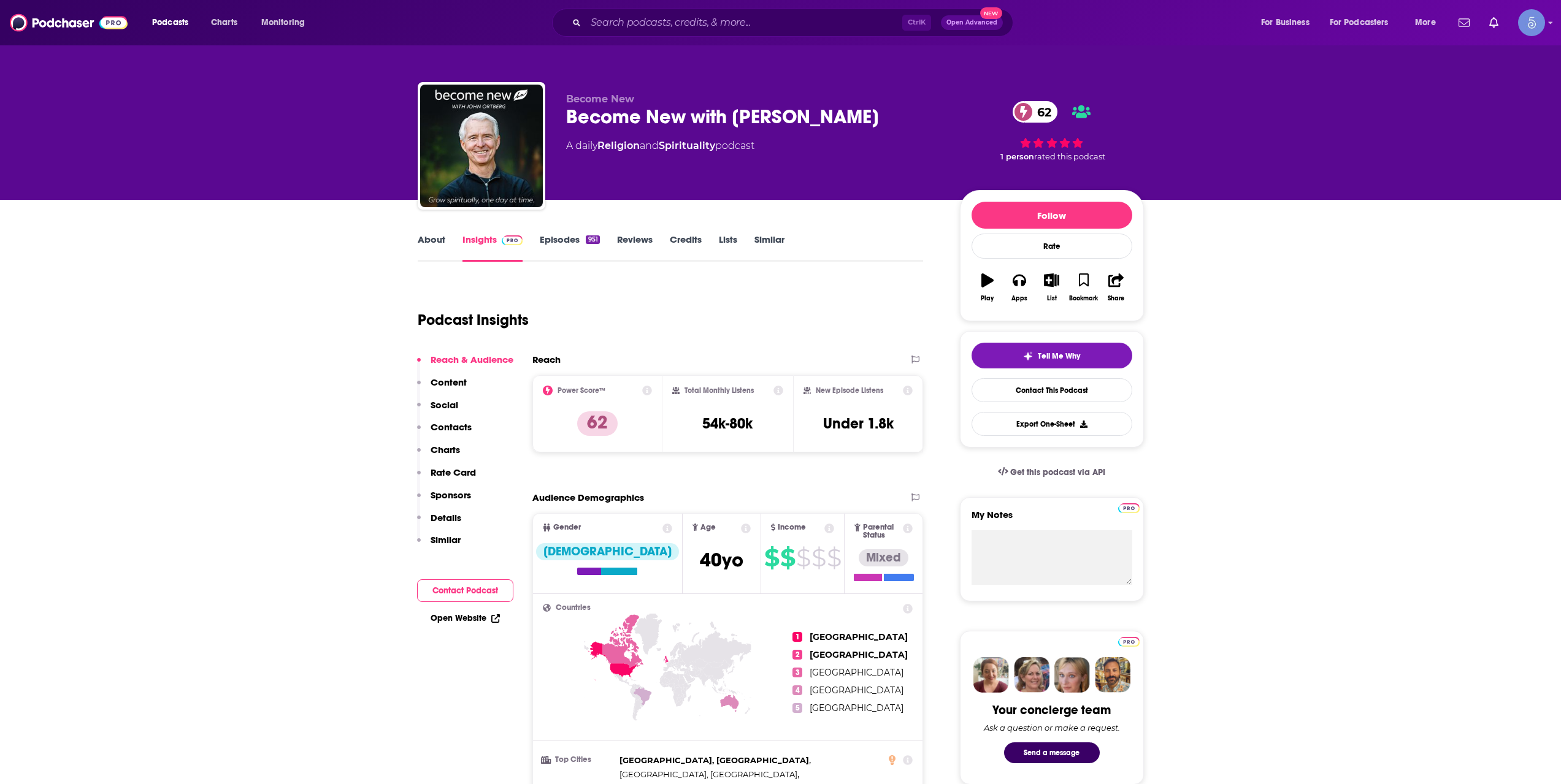
click at [431, 234] on link "About" at bounding box center [431, 248] width 28 height 28
